Goal: Use online tool/utility: Utilize a website feature to perform a specific function

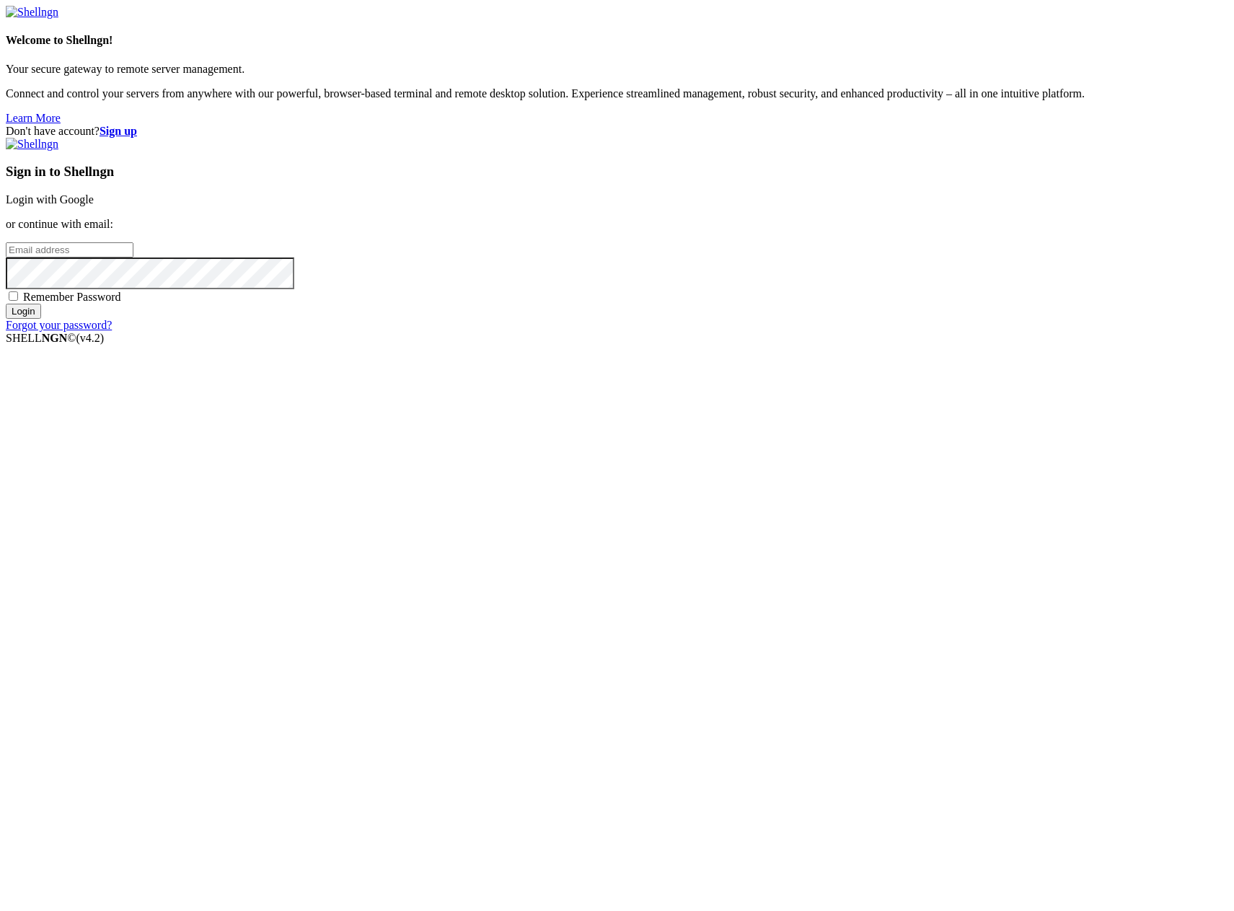
click at [94, 206] on link "Login with Google" at bounding box center [50, 199] width 88 height 12
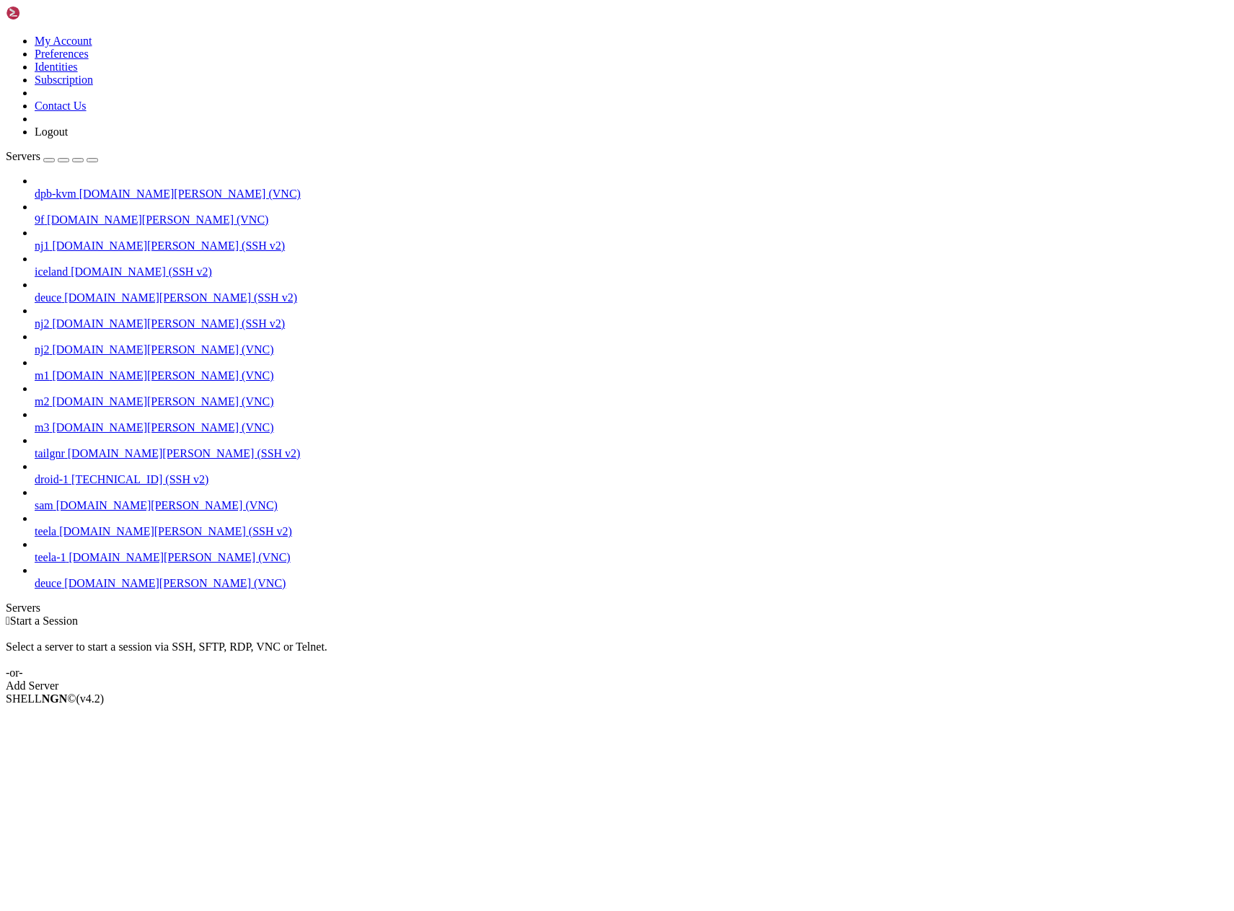
click at [78, 589] on span "[DOMAIN_NAME][PERSON_NAME] (VNC)" at bounding box center [174, 583] width 221 height 12
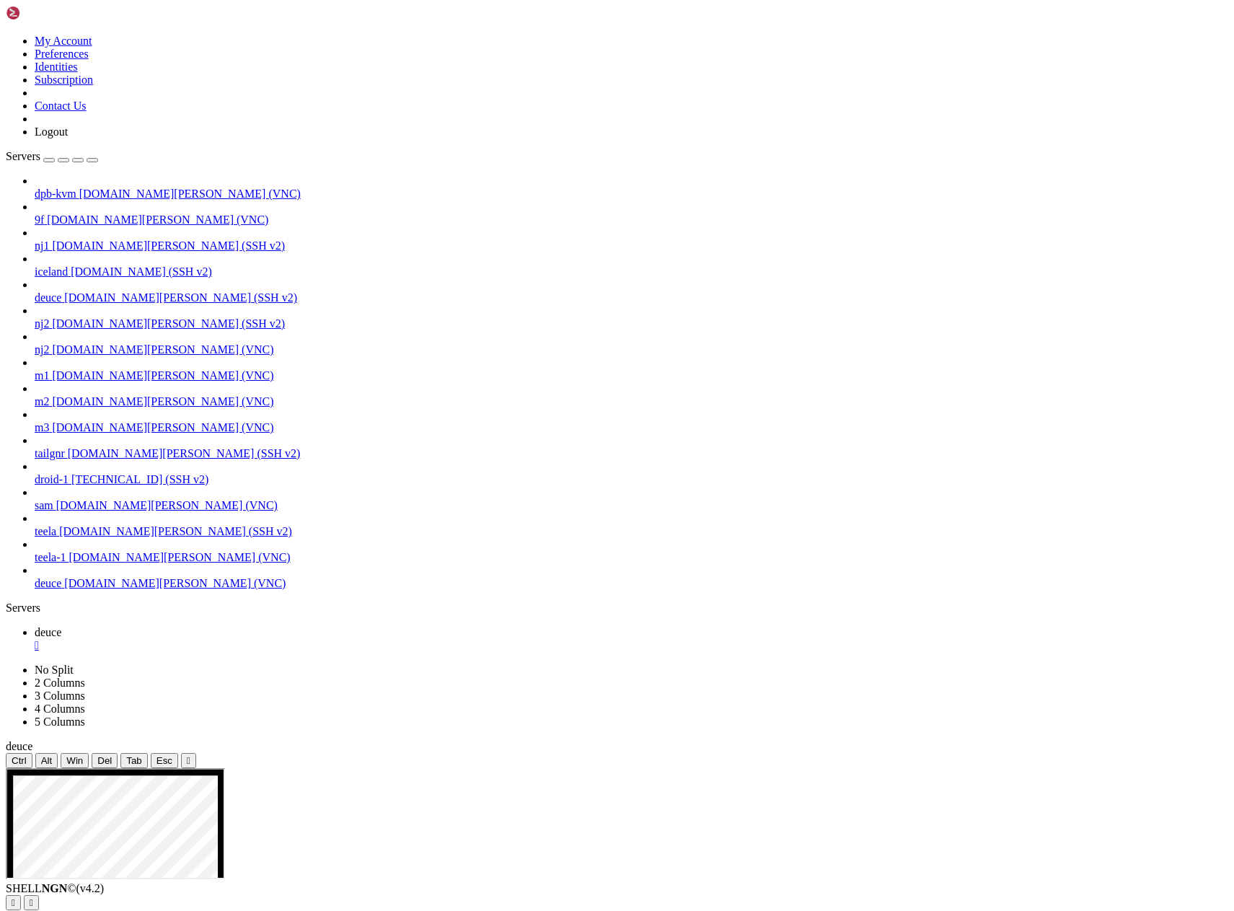
drag, startPoint x: 157, startPoint y: 51, endPoint x: 159, endPoint y: 13, distance: 38.3
click at [92, 160] on icon "button" at bounding box center [92, 160] width 0 height 0
